Goal: Check status: Check status

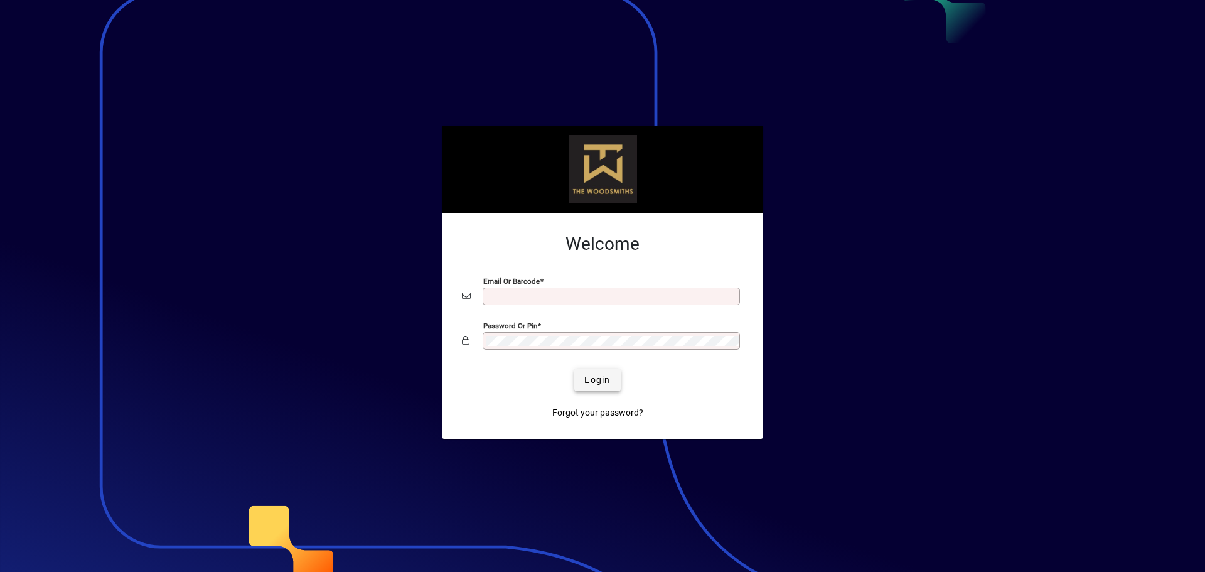
type input "**********"
click at [595, 380] on span "Login" at bounding box center [597, 379] width 26 height 13
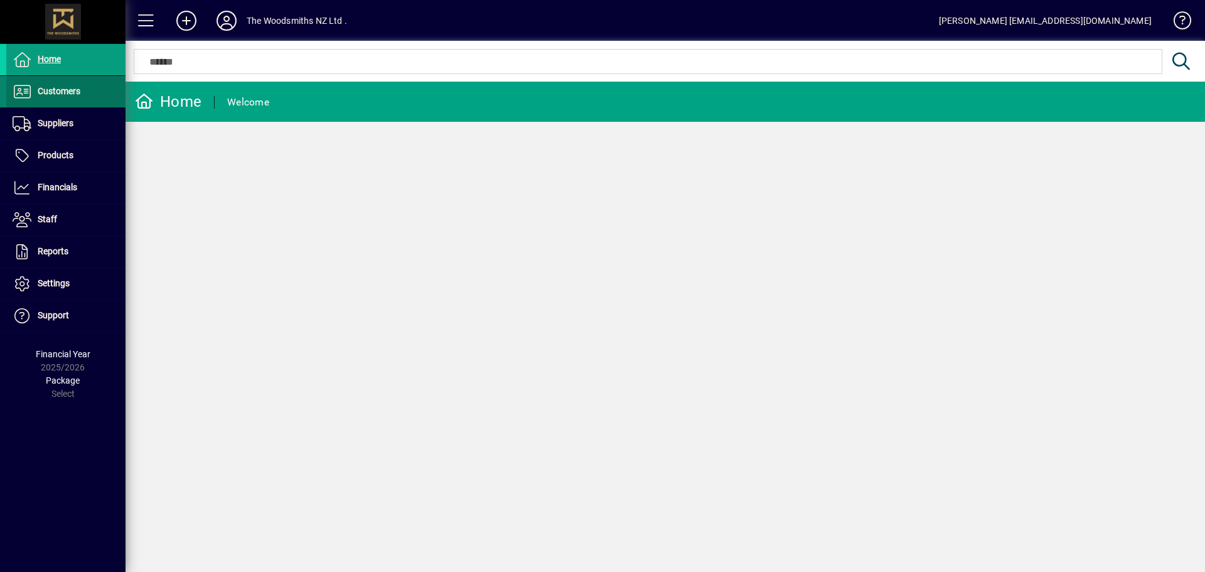
click at [74, 99] on span at bounding box center [65, 92] width 119 height 30
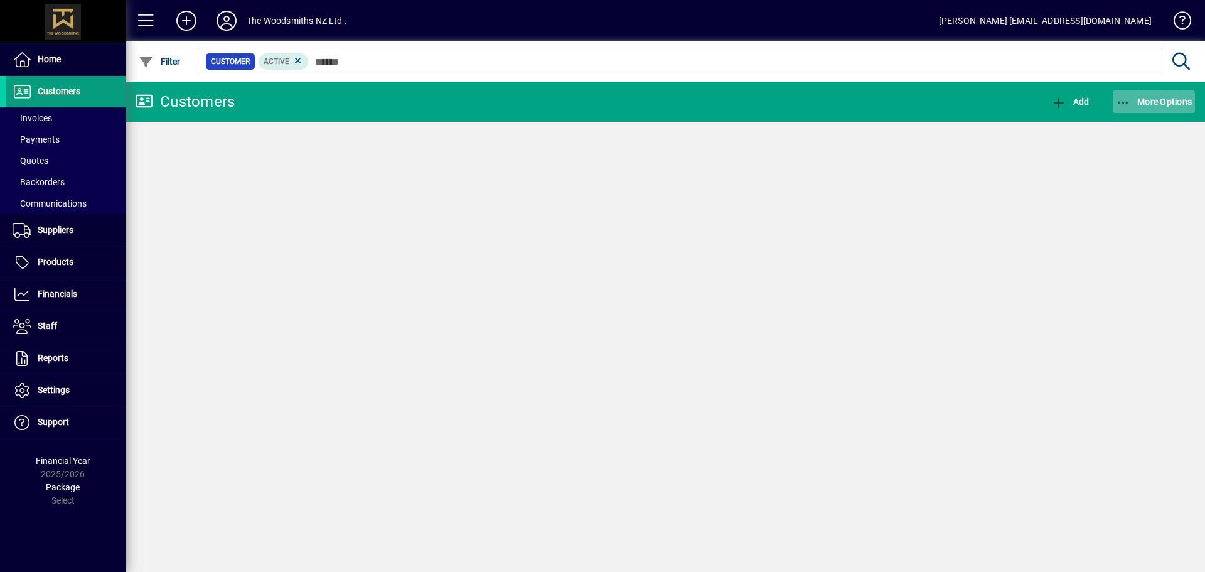
click at [1189, 95] on span "button" at bounding box center [1153, 102] width 83 height 30
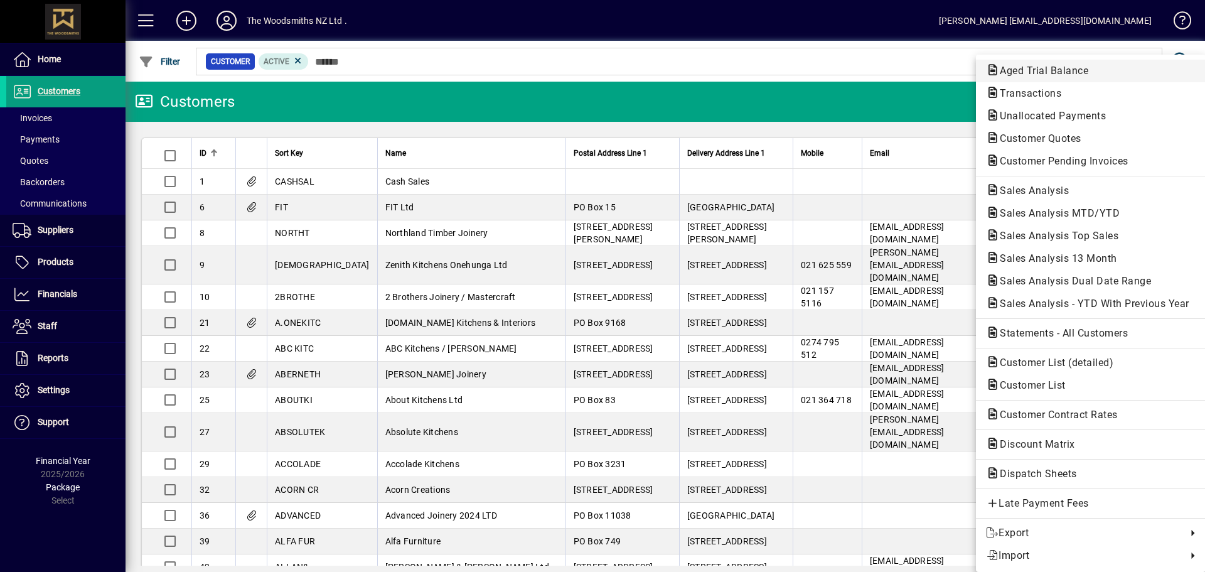
click at [1097, 72] on span "Aged Trial Balance" at bounding box center [1091, 70] width 210 height 15
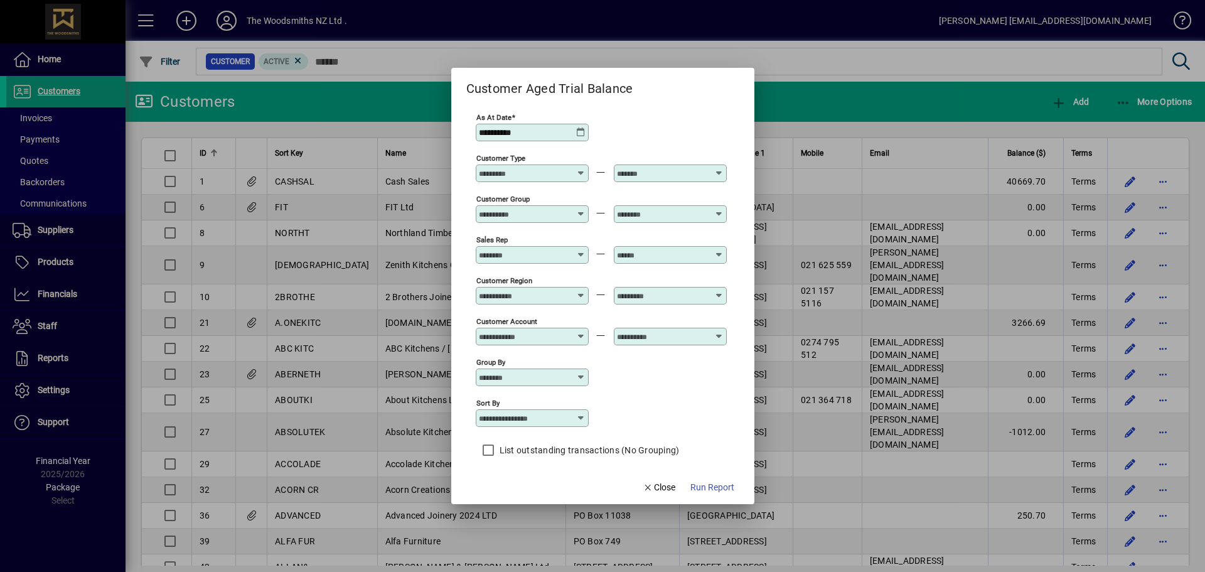
click at [581, 136] on icon at bounding box center [581, 132] width 10 height 10
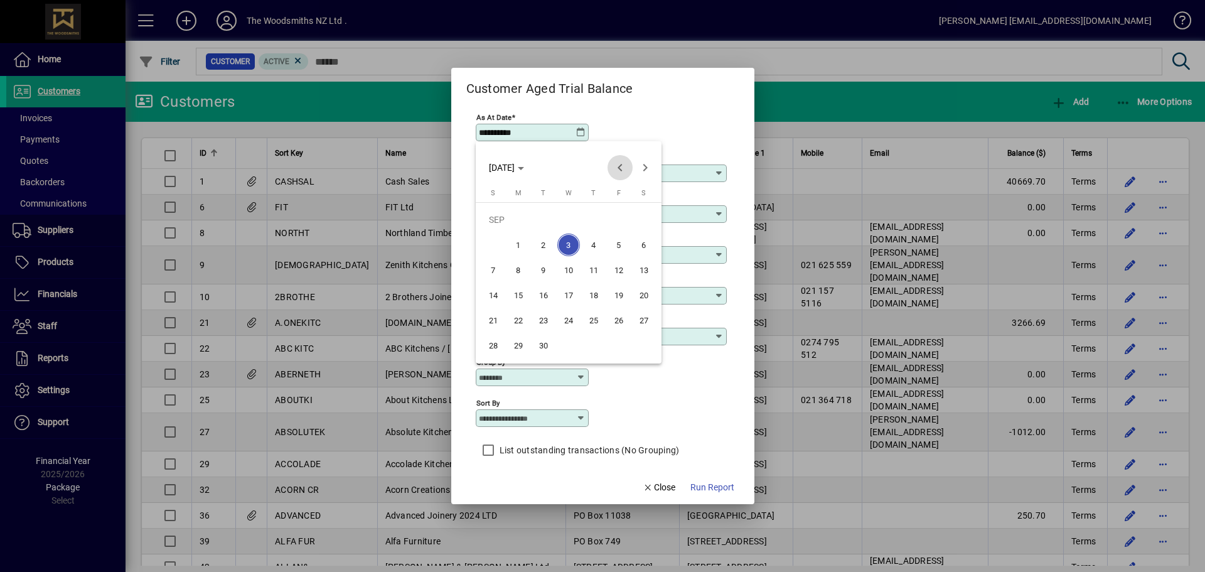
click at [615, 171] on span "Previous month" at bounding box center [619, 167] width 25 height 25
click at [625, 164] on span "Previous month" at bounding box center [619, 167] width 25 height 25
click at [595, 343] on span "31" at bounding box center [593, 345] width 23 height 23
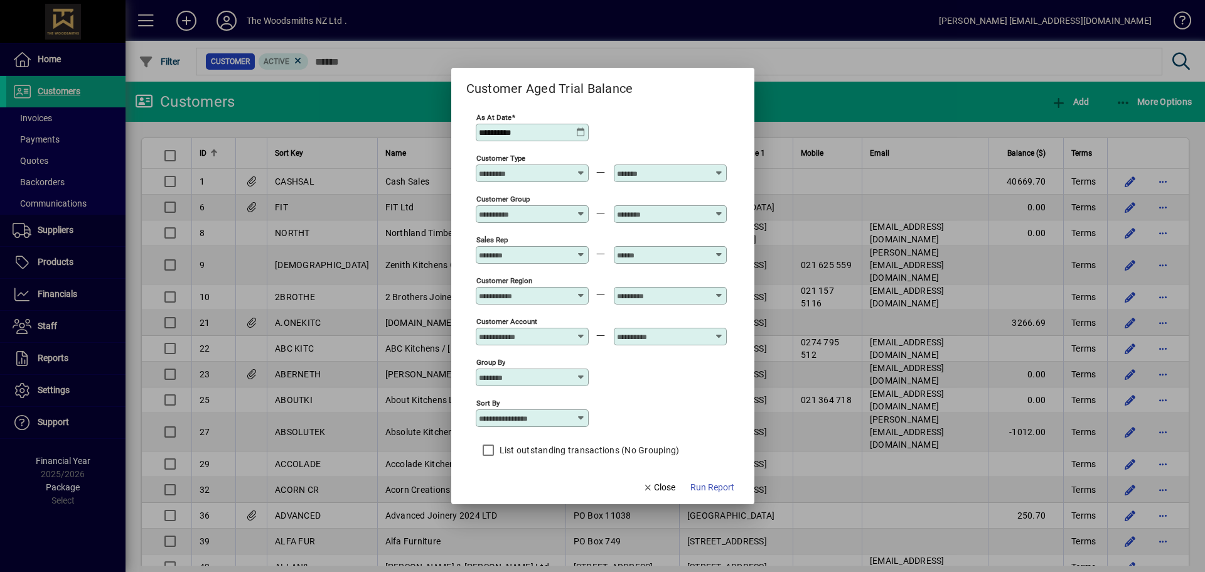
type input "**********"
click at [707, 476] on span "button" at bounding box center [712, 487] width 54 height 30
